Goal: Navigation & Orientation: Find specific page/section

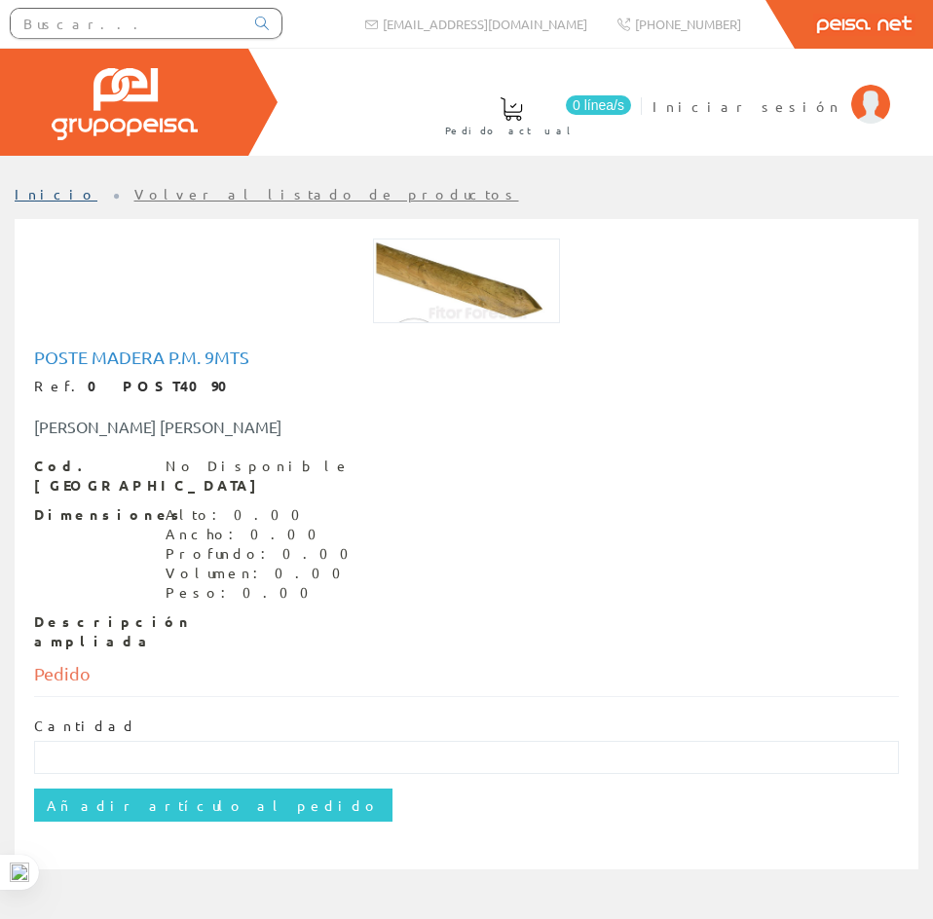
click at [35, 189] on link "Inicio" at bounding box center [56, 194] width 83 height 18
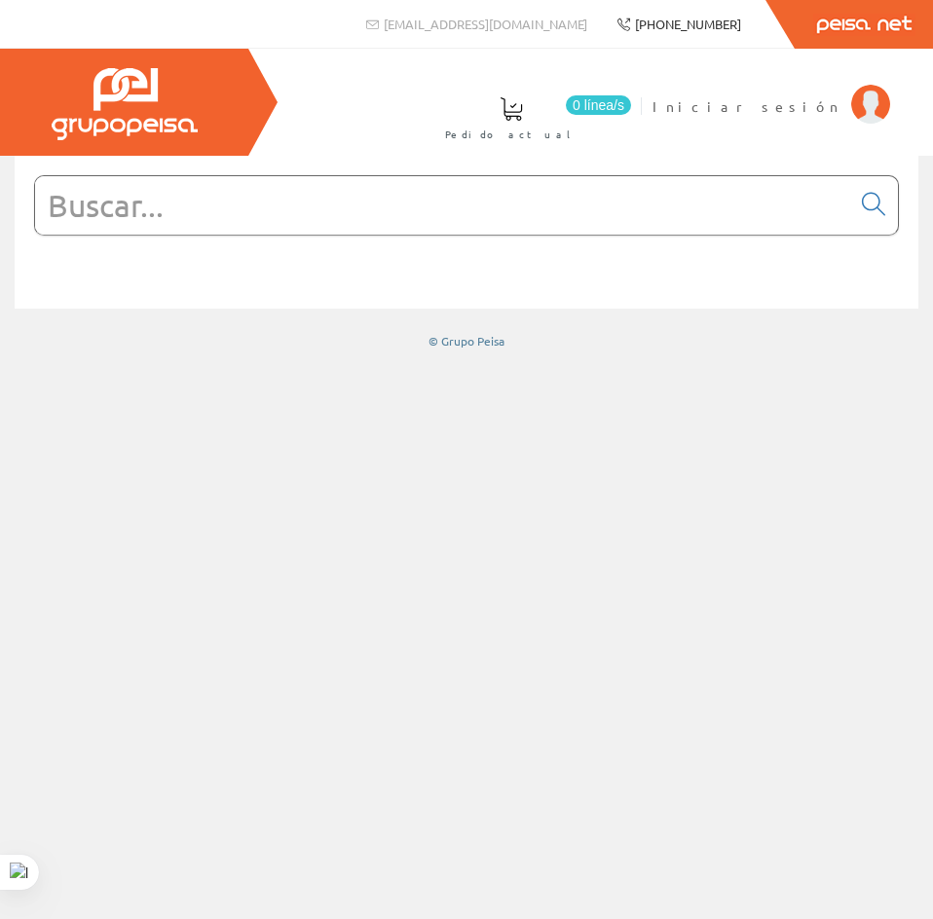
click at [735, 20] on span "[PHONE_NUMBER]" at bounding box center [688, 24] width 106 height 17
click at [836, 22] on link "Peisa Net" at bounding box center [863, 24] width 138 height 49
click at [110, 112] on img at bounding box center [125, 104] width 146 height 72
